Goal: Check status: Check status

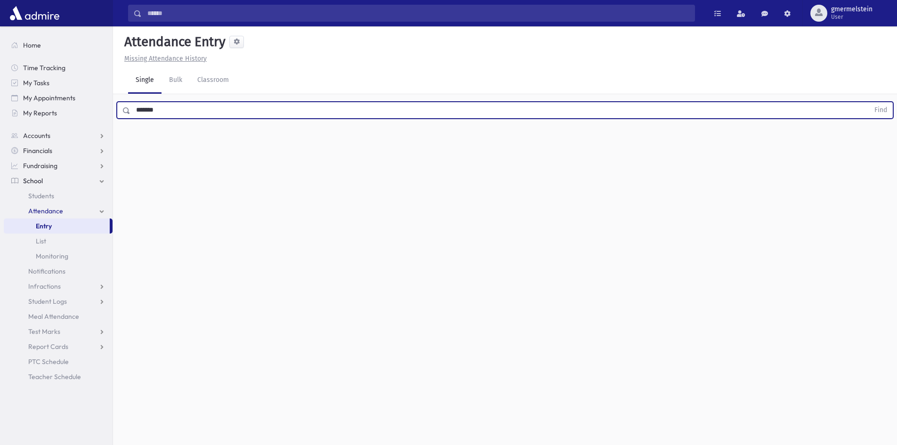
type input "*******"
click at [869, 102] on button "Find" at bounding box center [881, 110] width 24 height 16
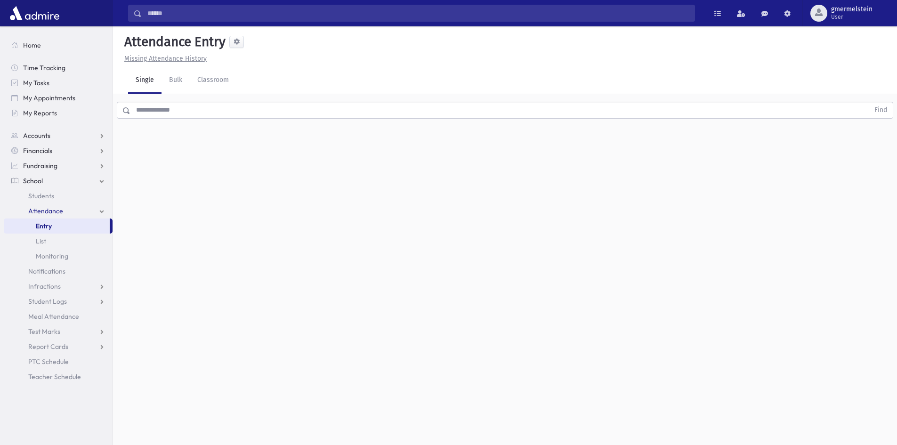
click at [146, 107] on input "text" at bounding box center [499, 110] width 739 height 17
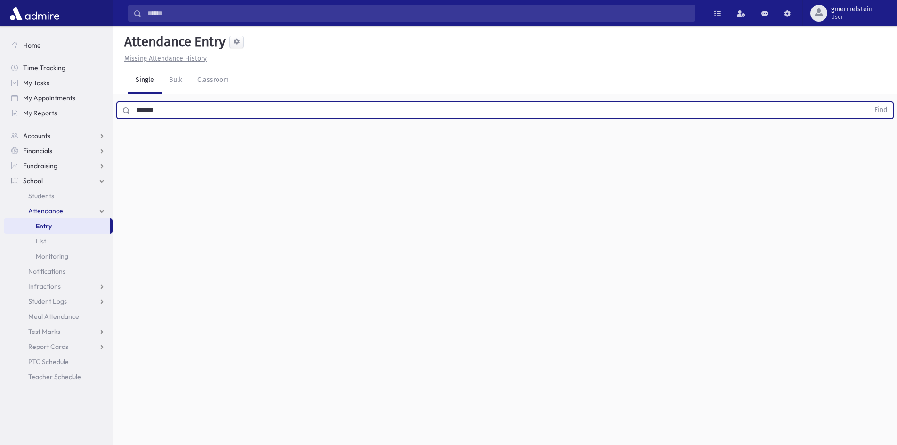
click at [869, 102] on button "Find" at bounding box center [881, 110] width 24 height 16
type input "*"
click at [869, 102] on button "Find" at bounding box center [881, 110] width 24 height 16
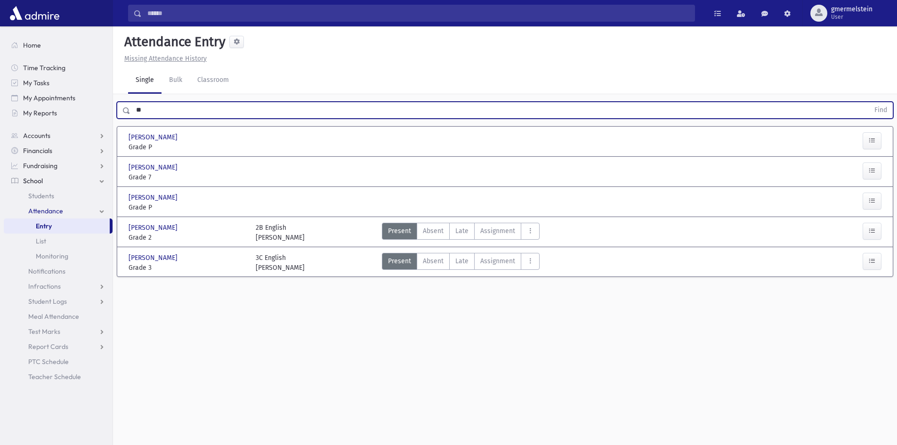
type input "*"
click at [869, 102] on button "Find" at bounding box center [881, 110] width 24 height 16
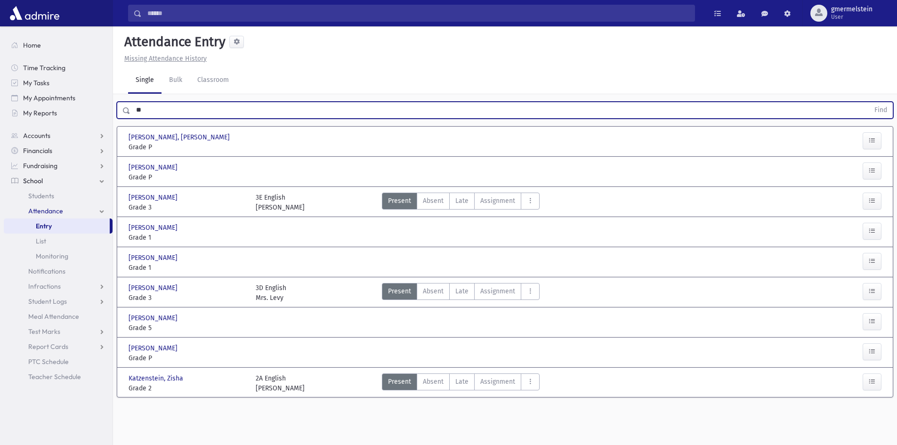
type input "*"
click at [869, 102] on button "Find" at bounding box center [881, 110] width 24 height 16
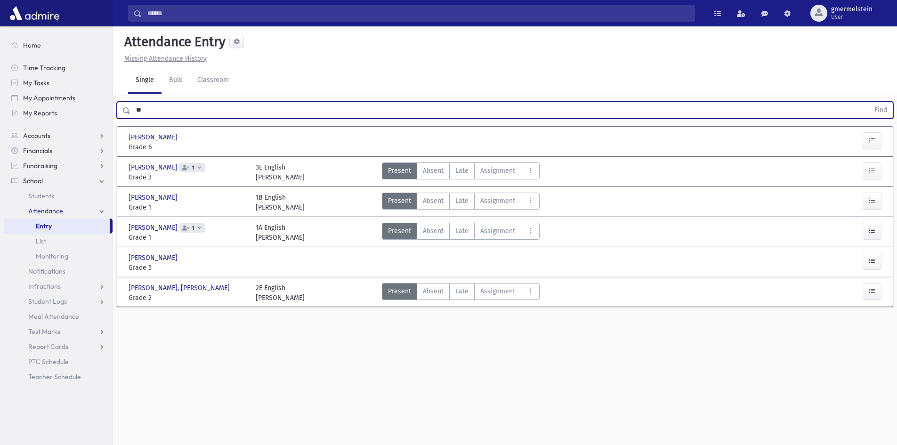
type input "*"
click at [869, 102] on button "Find" at bounding box center [881, 110] width 24 height 16
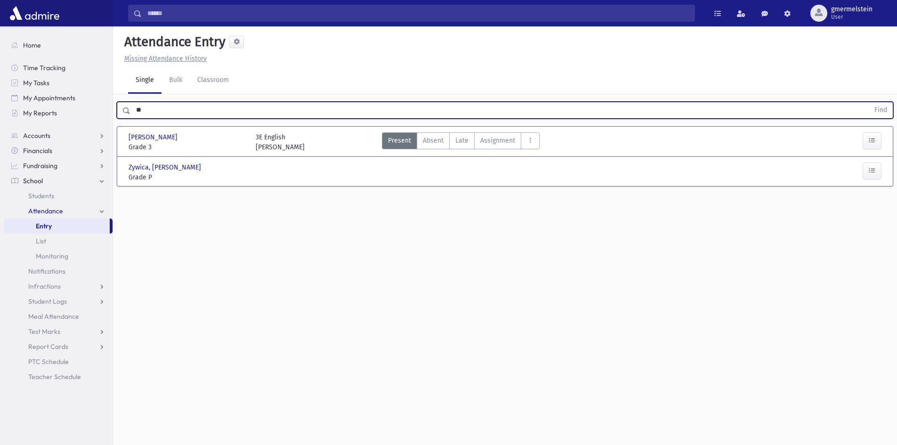
type input "*"
click at [869, 102] on button "Find" at bounding box center [881, 110] width 24 height 16
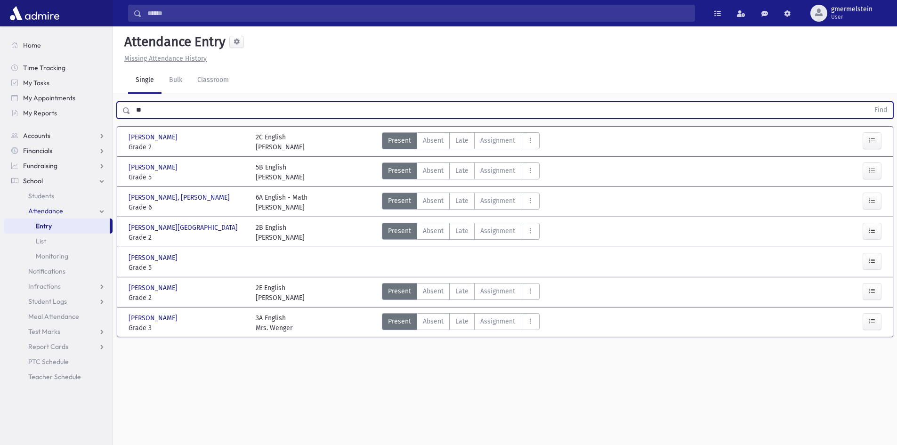
type input "*"
click at [869, 102] on button "Find" at bounding box center [881, 110] width 24 height 16
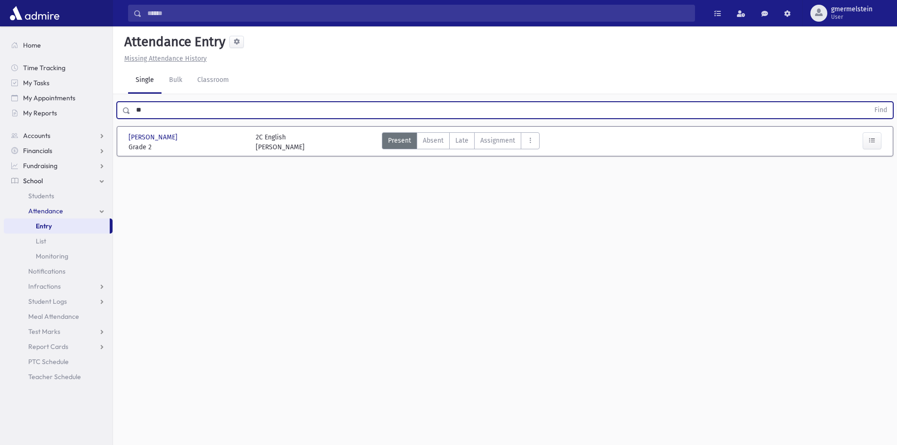
type input "*"
click at [869, 102] on button "Find" at bounding box center [881, 110] width 24 height 16
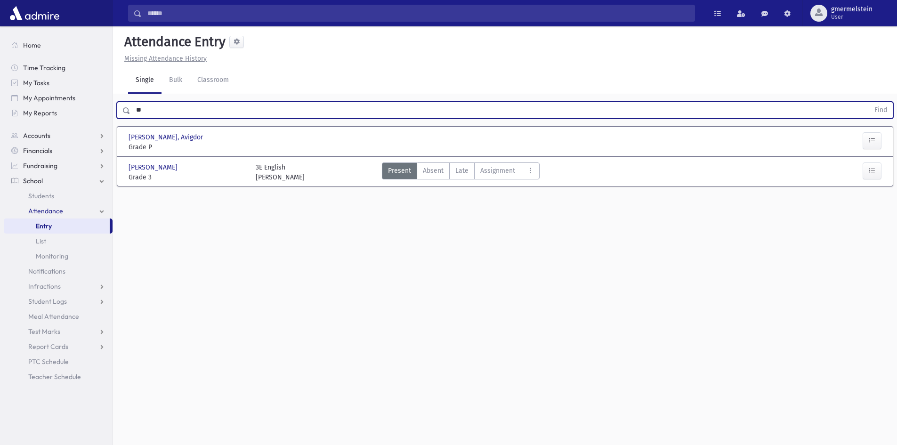
type input "*"
click at [869, 102] on button "Find" at bounding box center [881, 110] width 24 height 16
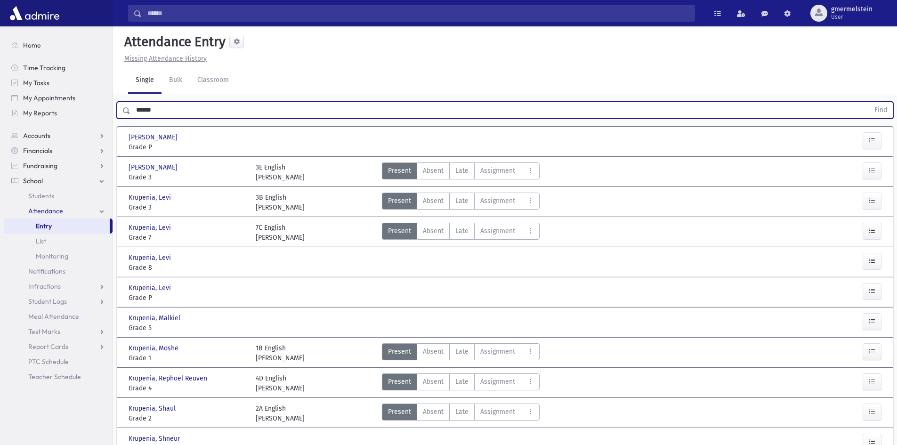
click at [869, 102] on button "Find" at bounding box center [881, 110] width 24 height 16
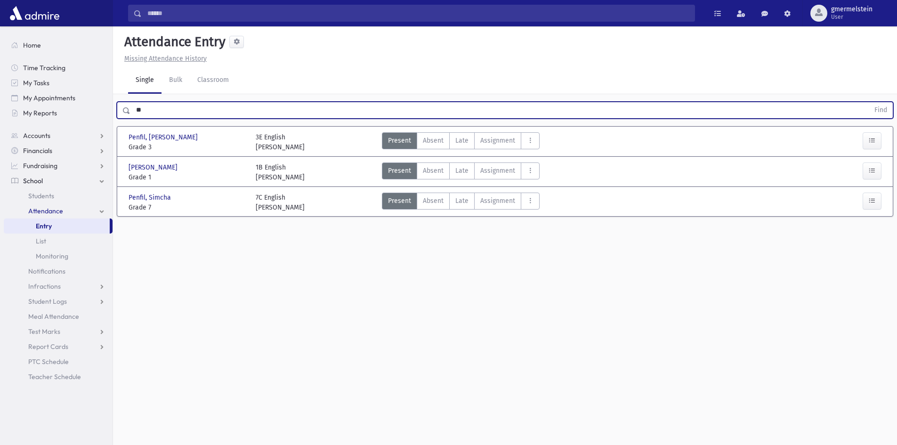
type input "*"
click at [869, 102] on button "Find" at bounding box center [881, 110] width 24 height 16
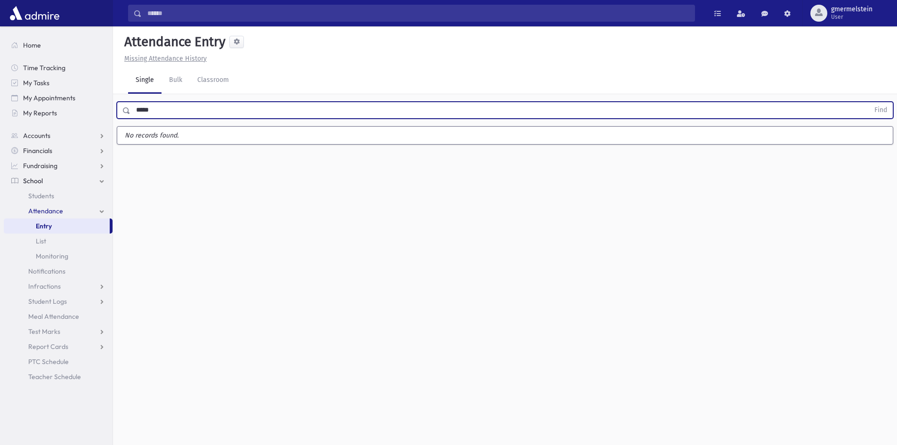
type input "*****"
click at [869, 102] on button "Find" at bounding box center [881, 110] width 24 height 16
